Goal: Navigation & Orientation: Go to known website

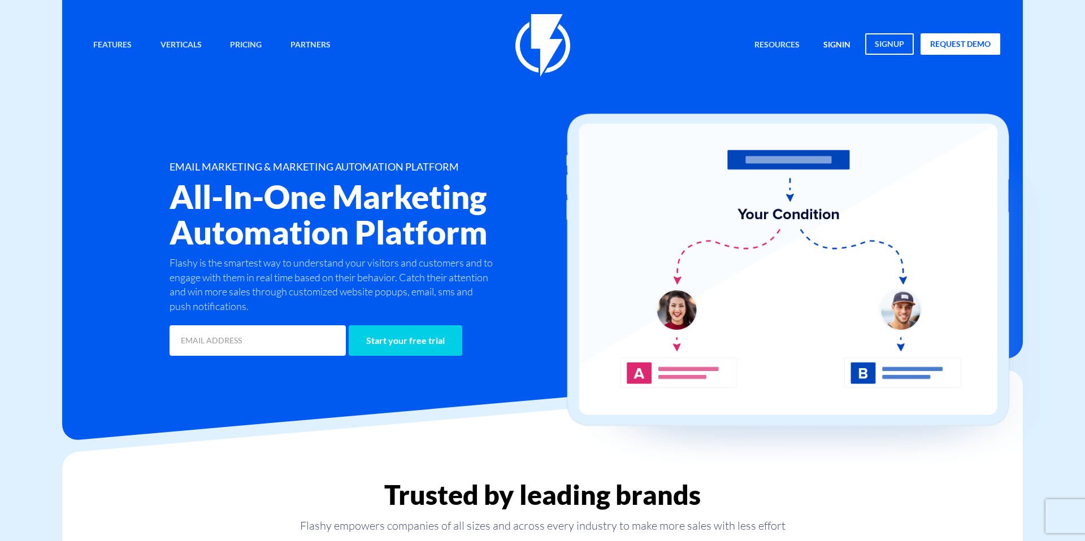
click at [823, 51] on link "signin" at bounding box center [837, 45] width 44 height 24
click at [828, 46] on link "signin" at bounding box center [837, 45] width 44 height 24
